Goal: Check status: Check status

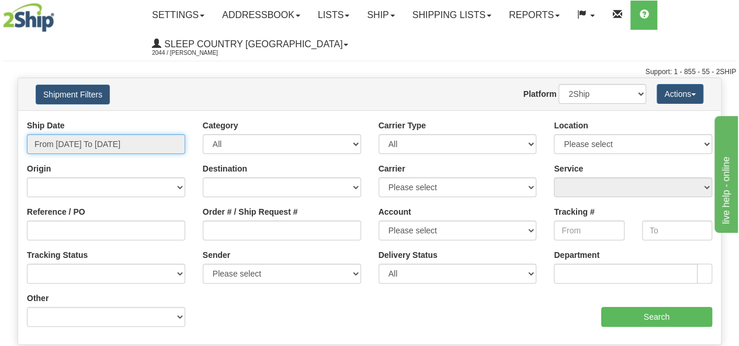
click at [122, 144] on input "From [DATE] To [DATE]" at bounding box center [106, 144] width 158 height 20
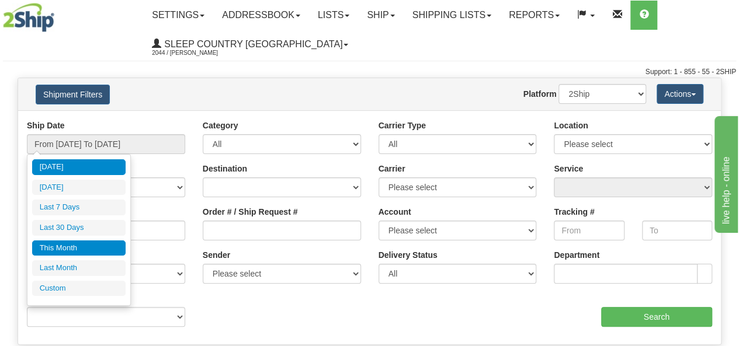
click at [99, 243] on li "This Month" at bounding box center [78, 249] width 93 height 16
type input "From 10/01/2025 To 10/31/2025"
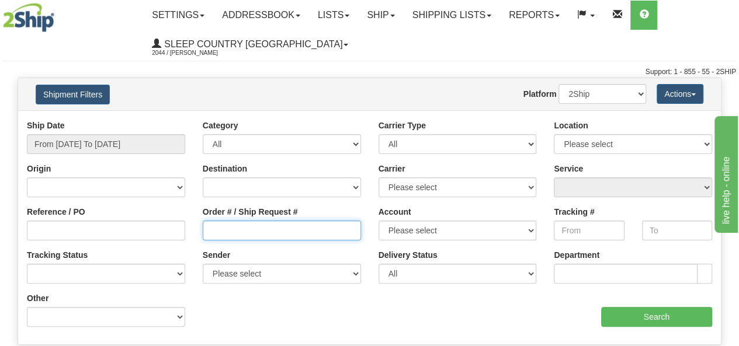
click at [249, 224] on input "Order # / Ship Request #" at bounding box center [282, 231] width 158 height 20
paste input "9000I146545"
type input "9000I146545"
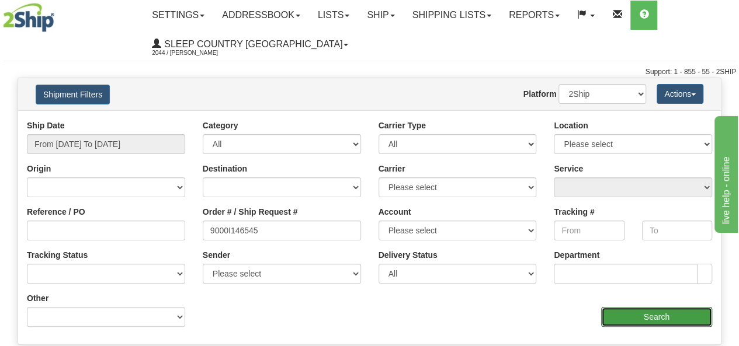
click at [650, 317] on input "Search" at bounding box center [657, 317] width 112 height 20
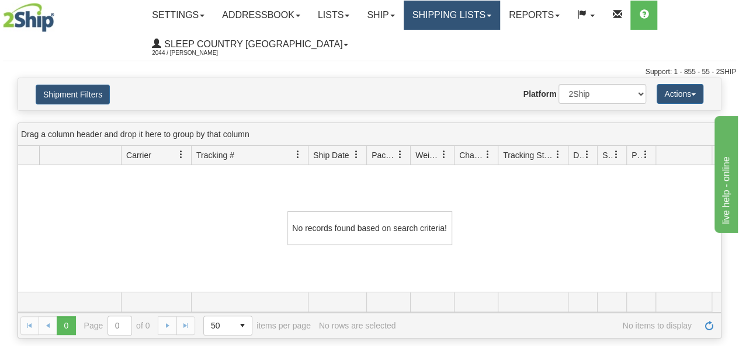
click at [440, 11] on link "Shipping lists" at bounding box center [452, 15] width 96 height 29
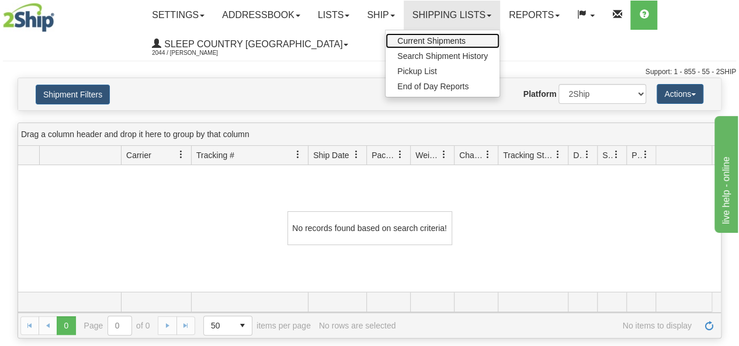
click at [464, 40] on span "Current Shipments" at bounding box center [431, 40] width 68 height 9
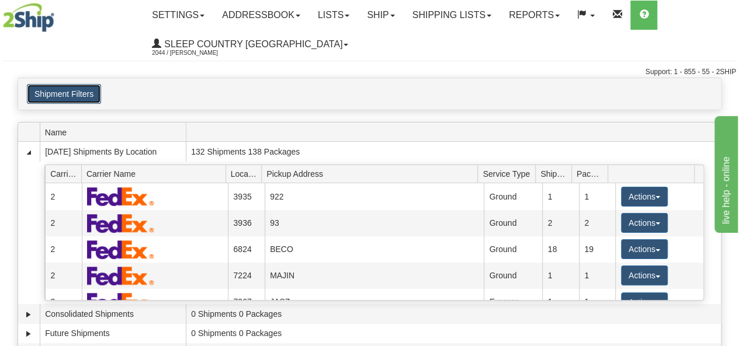
click at [77, 88] on button "Shipment Filters" at bounding box center [64, 94] width 74 height 20
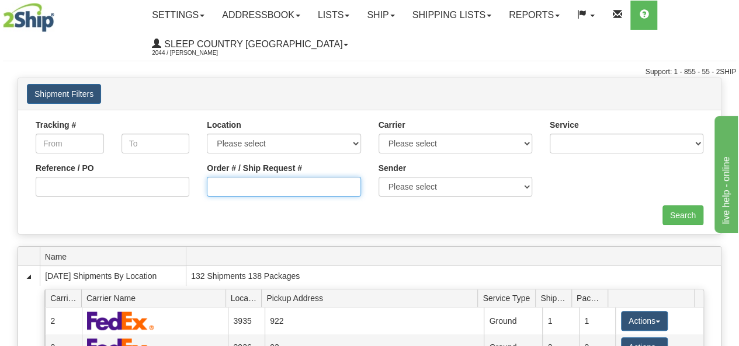
click at [266, 185] on input "Order # / Ship Request #" at bounding box center [284, 187] width 154 height 20
paste input "9000I146545"
type input "9000I146545"
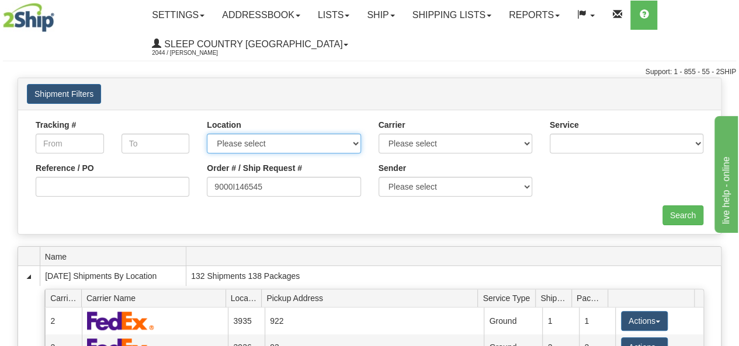
click at [349, 142] on select "Please select Old Toronto DC 921 922 93 94 97 390 915 916 98 902 95 96 90 91 92…" at bounding box center [284, 144] width 154 height 20
click at [356, 142] on select "Please select Old Toronto DC 921 922 93 94 97 390 915 916 98 902 95 96 90 91 92…" at bounding box center [284, 144] width 154 height 20
select select "3948"
click at [207, 134] on select "Please select Old Toronto DC 921 922 93 94 97 390 915 916 98 902 95 96 90 91 92…" at bounding box center [284, 144] width 154 height 20
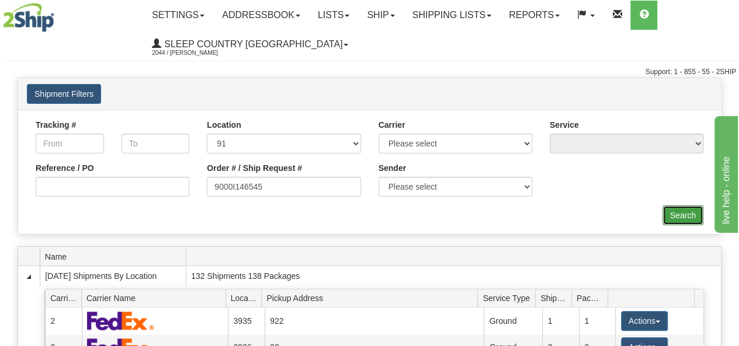
click at [681, 211] on input "Search" at bounding box center [683, 216] width 41 height 20
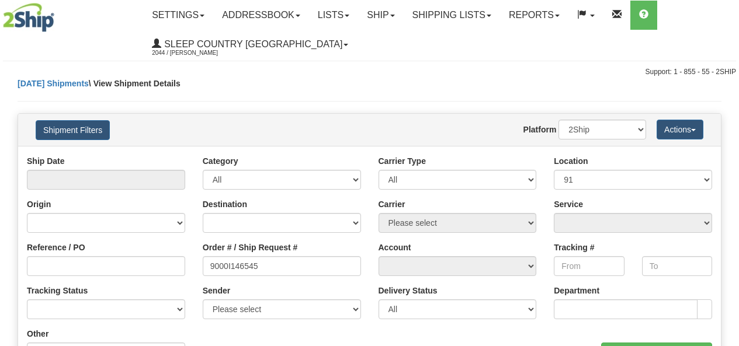
select select "3948"
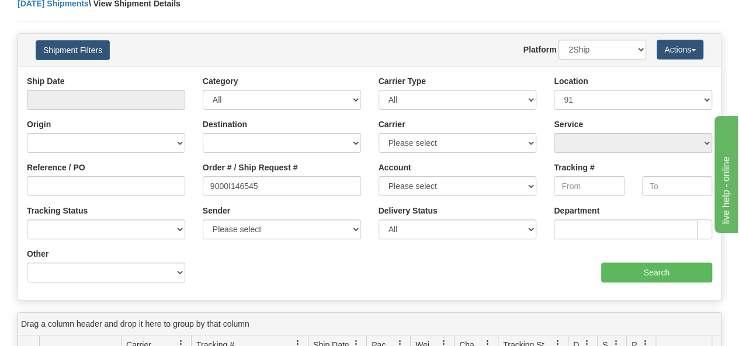
scroll to position [117, 0]
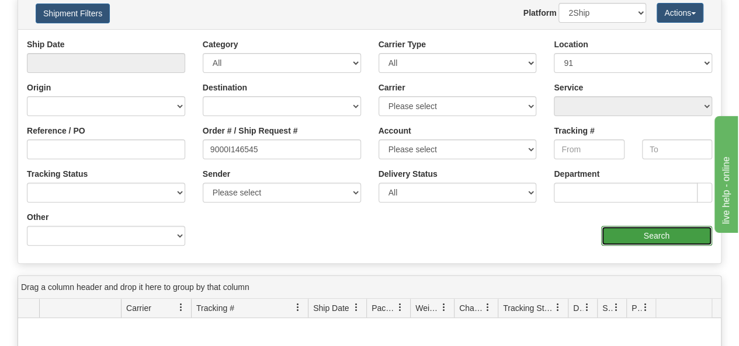
click at [653, 234] on input "Search" at bounding box center [657, 236] width 112 height 20
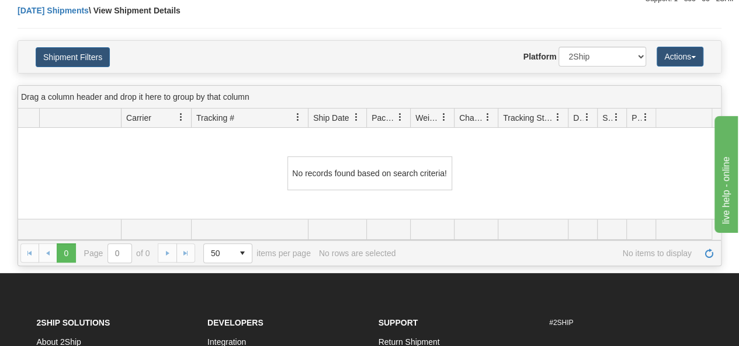
scroll to position [0, 0]
